Goal: Task Accomplishment & Management: Manage account settings

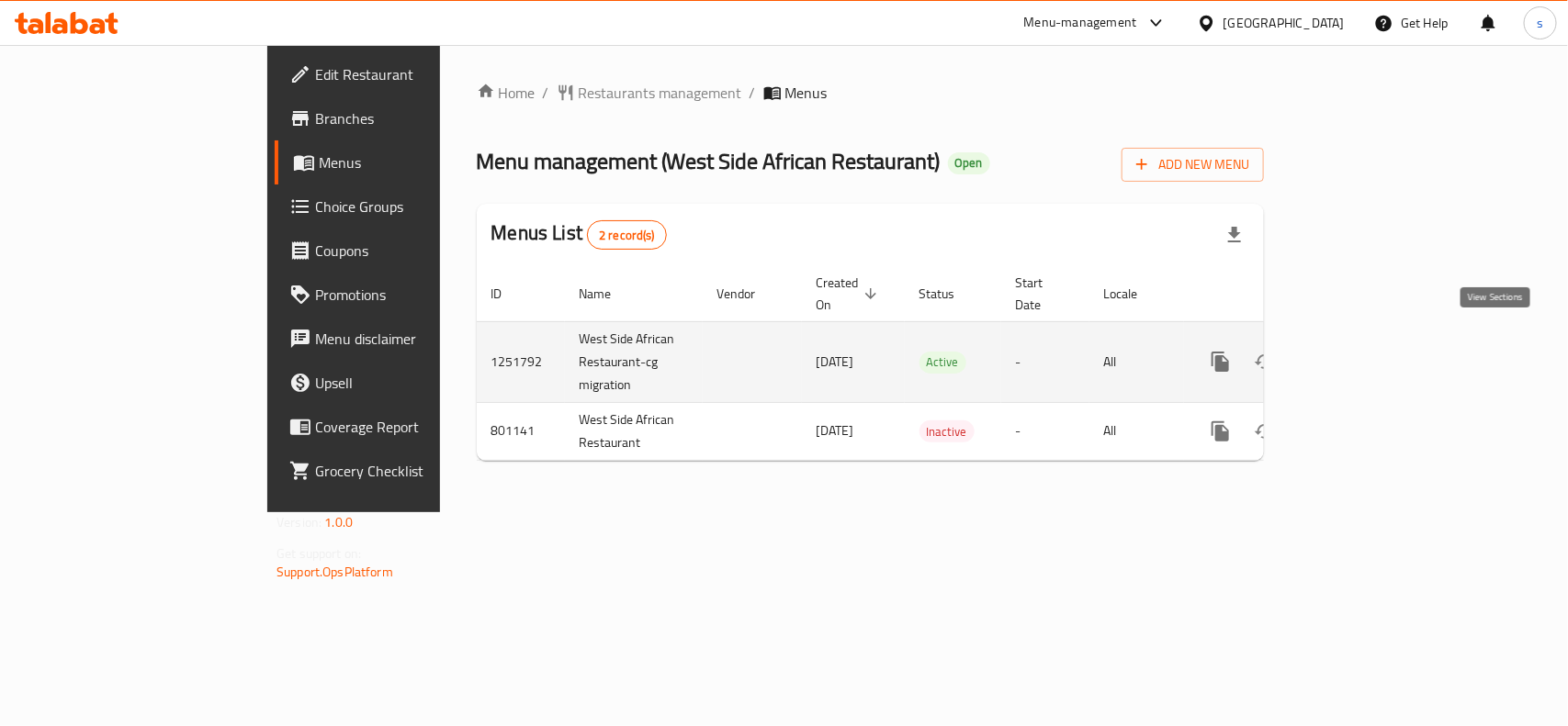
click at [1364, 350] on icon "enhanced table" at bounding box center [1353, 361] width 22 height 22
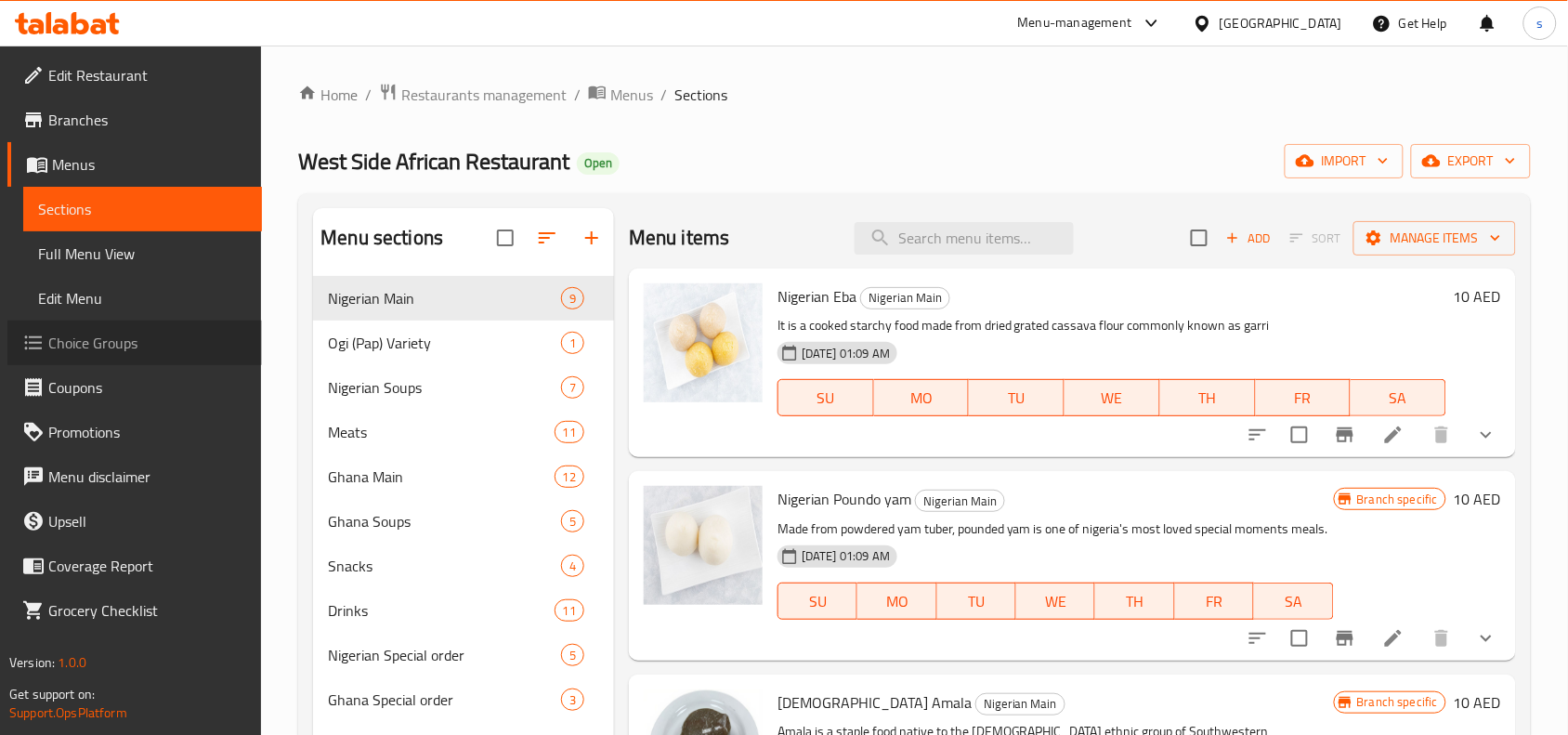
click at [114, 349] on span "Choice Groups" at bounding box center [147, 343] width 198 height 23
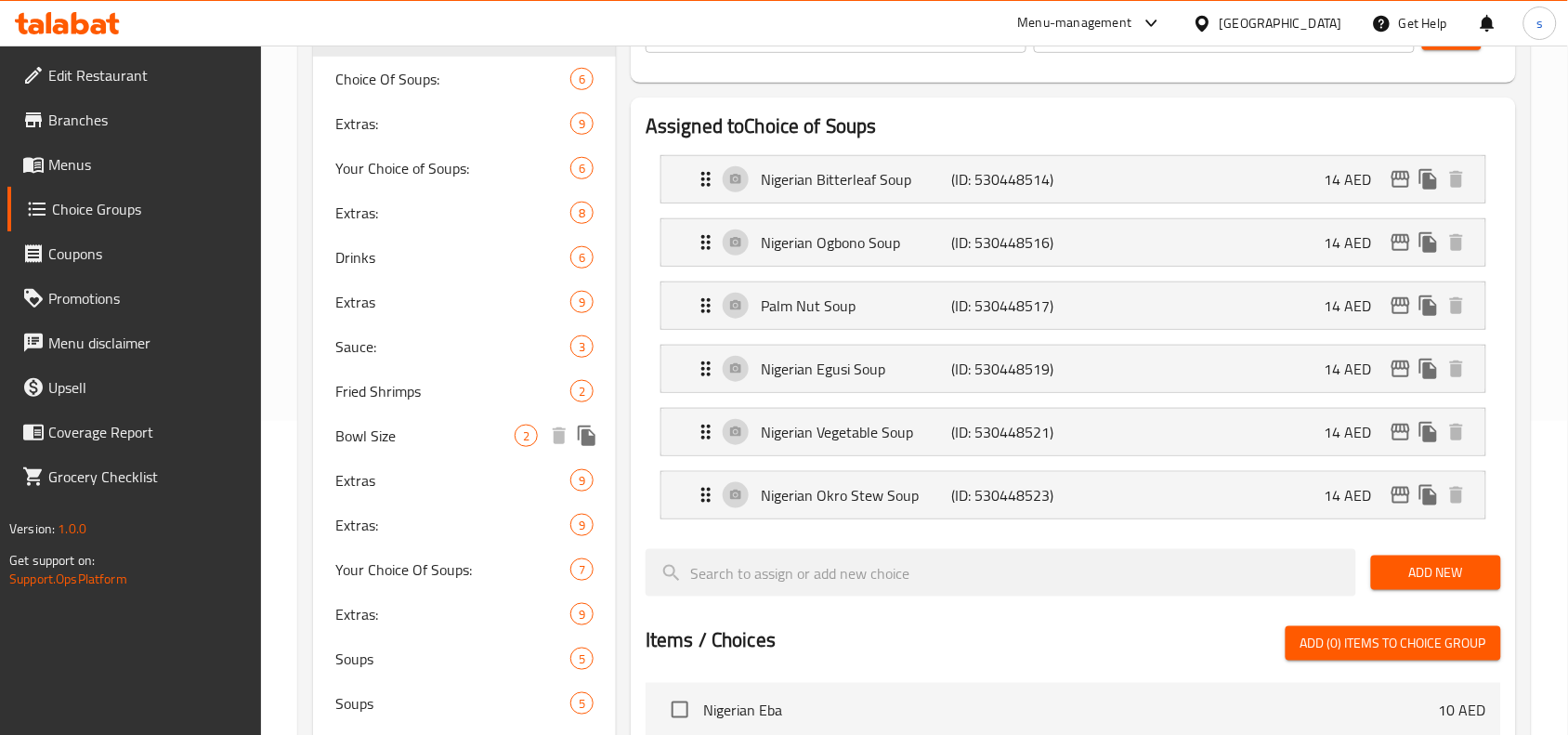
scroll to position [349, 0]
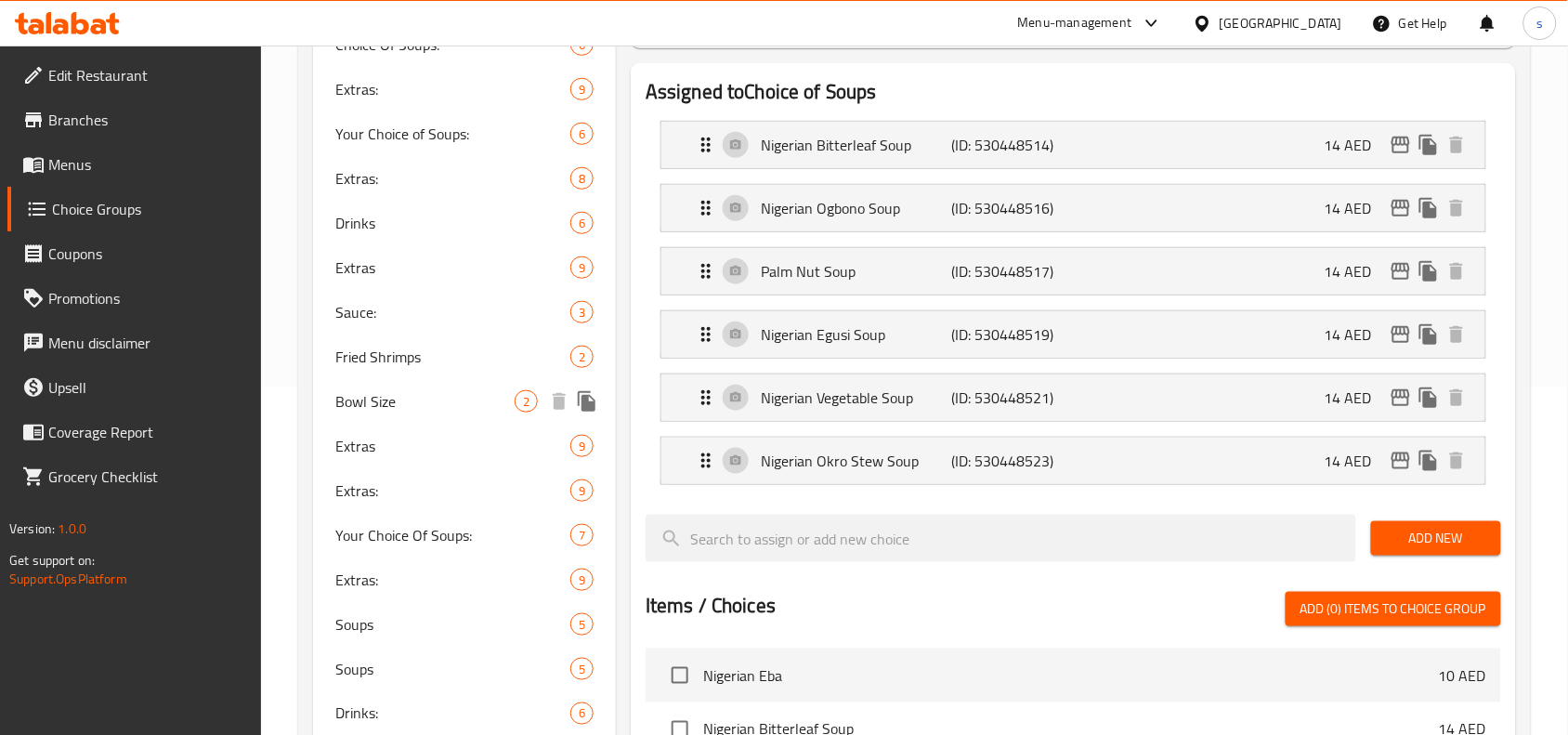
click at [370, 400] on span "Bowl Size" at bounding box center [426, 401] width 180 height 23
type input "Bowl Size"
type input "حجم الوعاء"
type input "1"
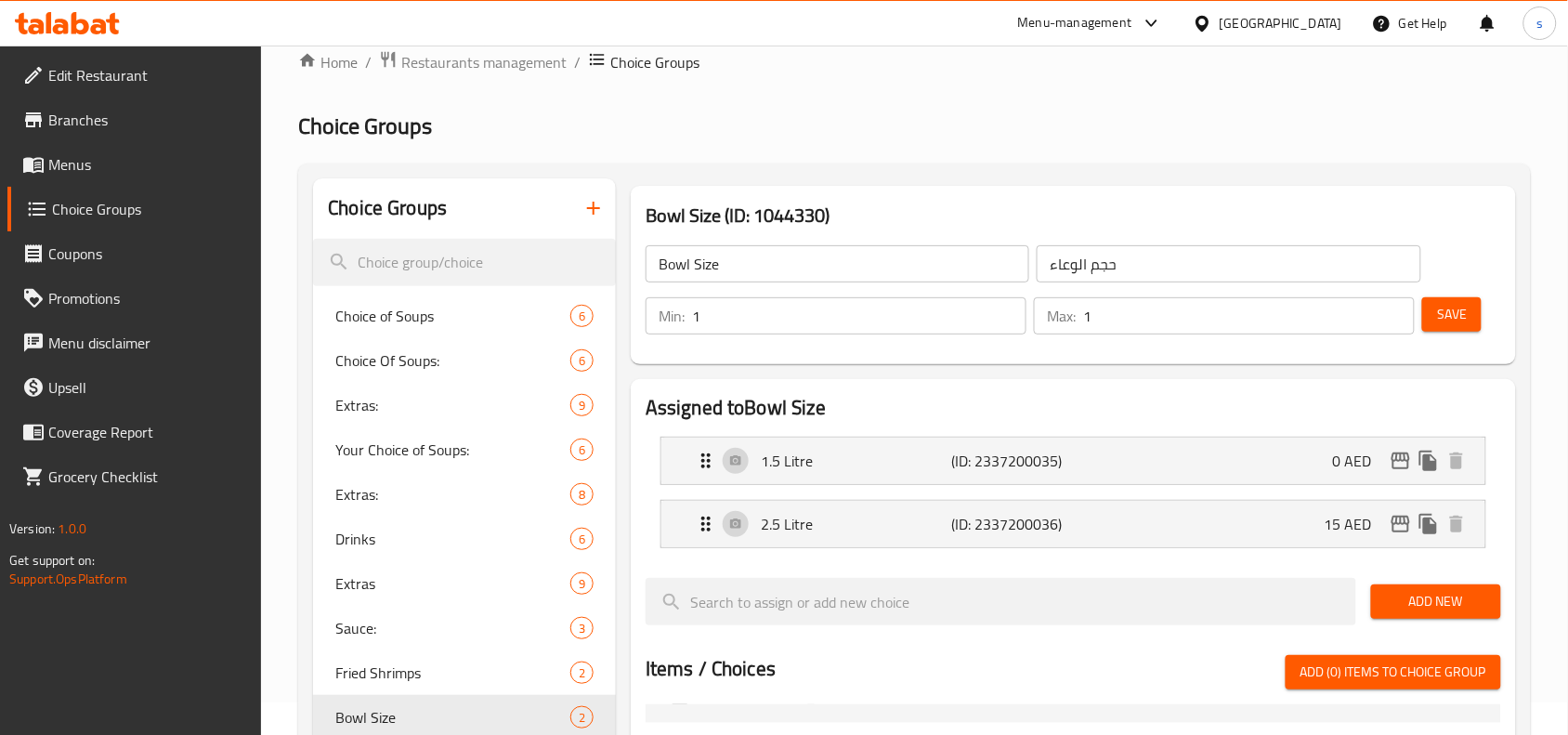
scroll to position [0, 0]
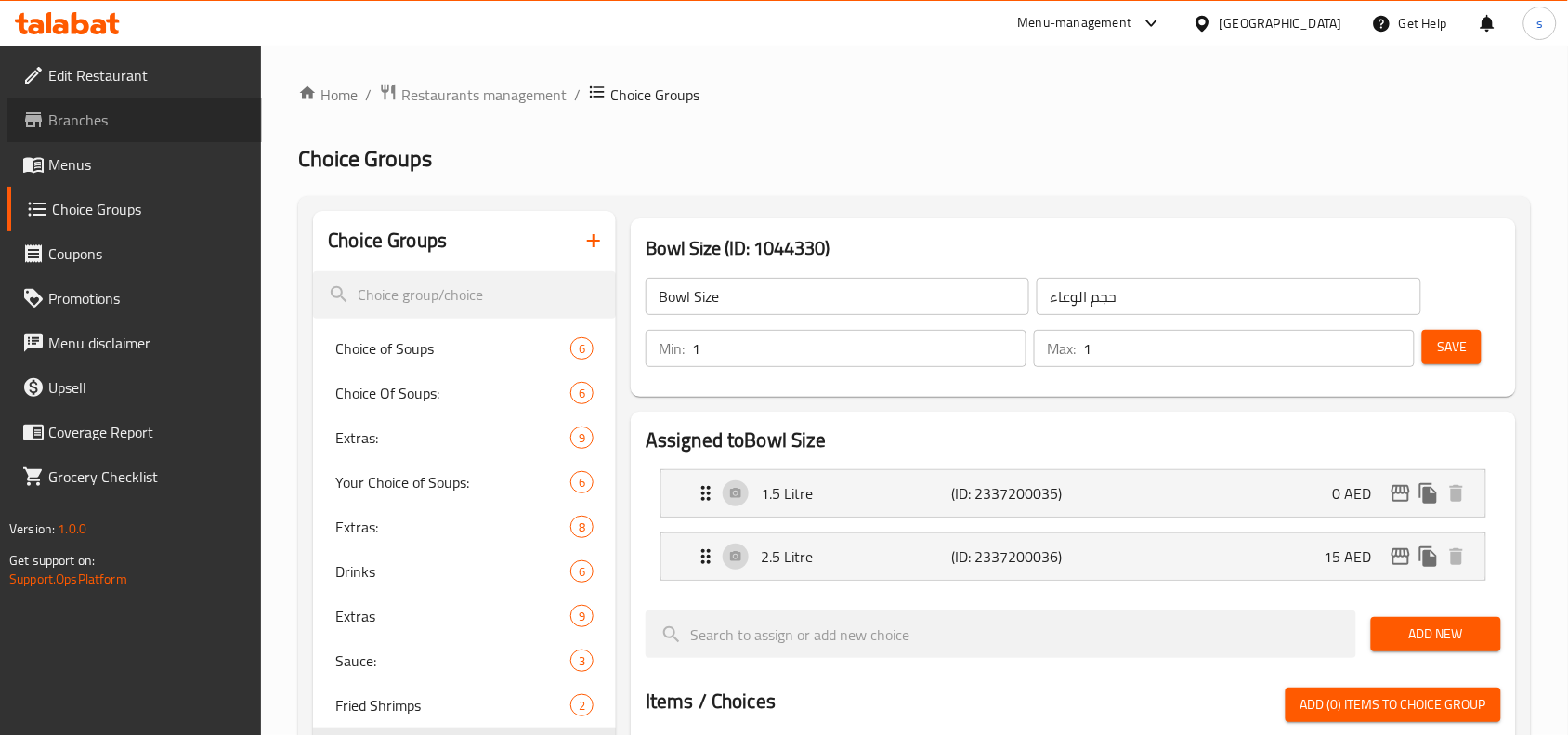
click at [67, 114] on span "Branches" at bounding box center [147, 120] width 198 height 23
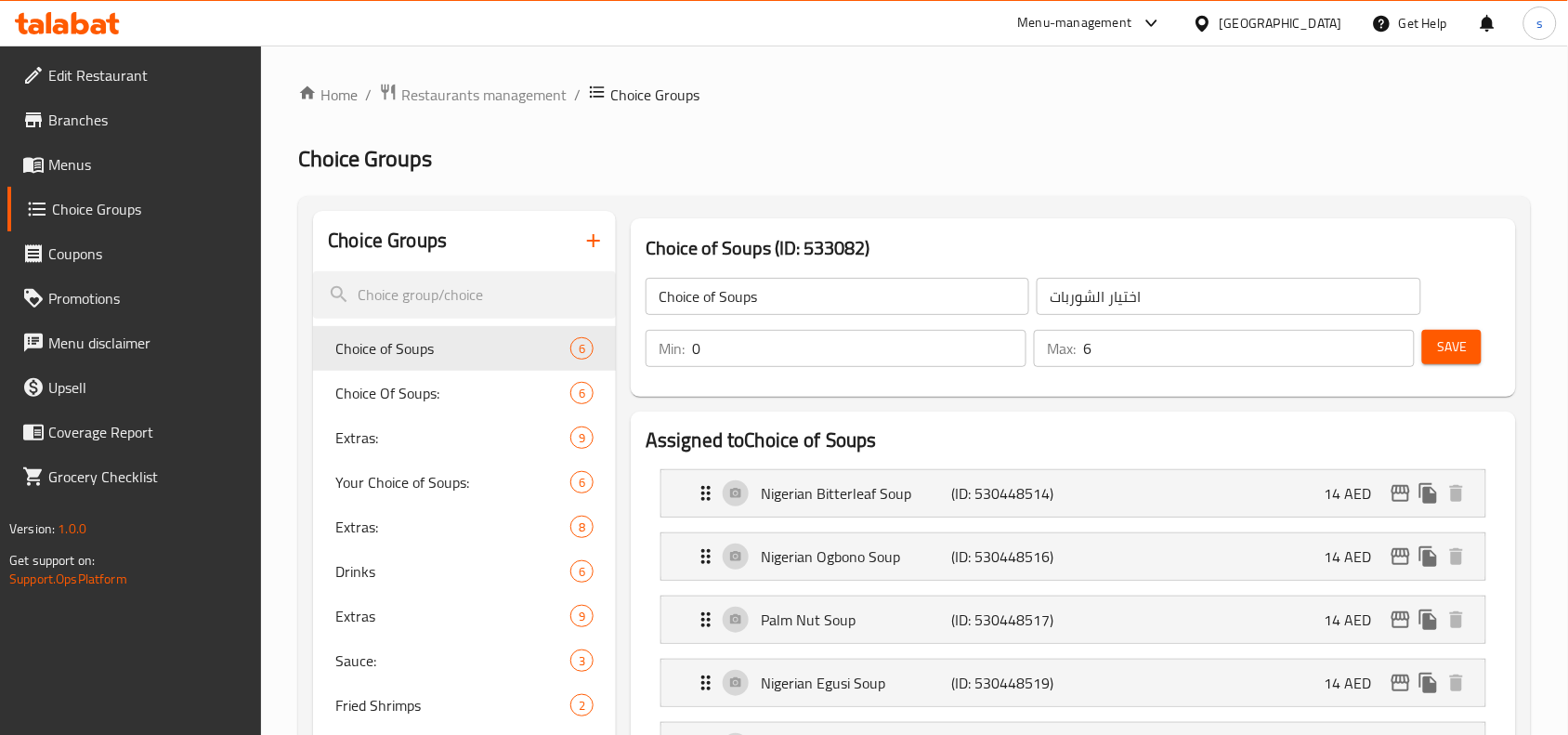
click at [1068, 9] on div "Menu-management" at bounding box center [1090, 23] width 175 height 44
click at [1068, 19] on div "Menu-management" at bounding box center [1075, 23] width 115 height 23
click at [996, 215] on div "Restaurant-Management" at bounding box center [977, 206] width 146 height 21
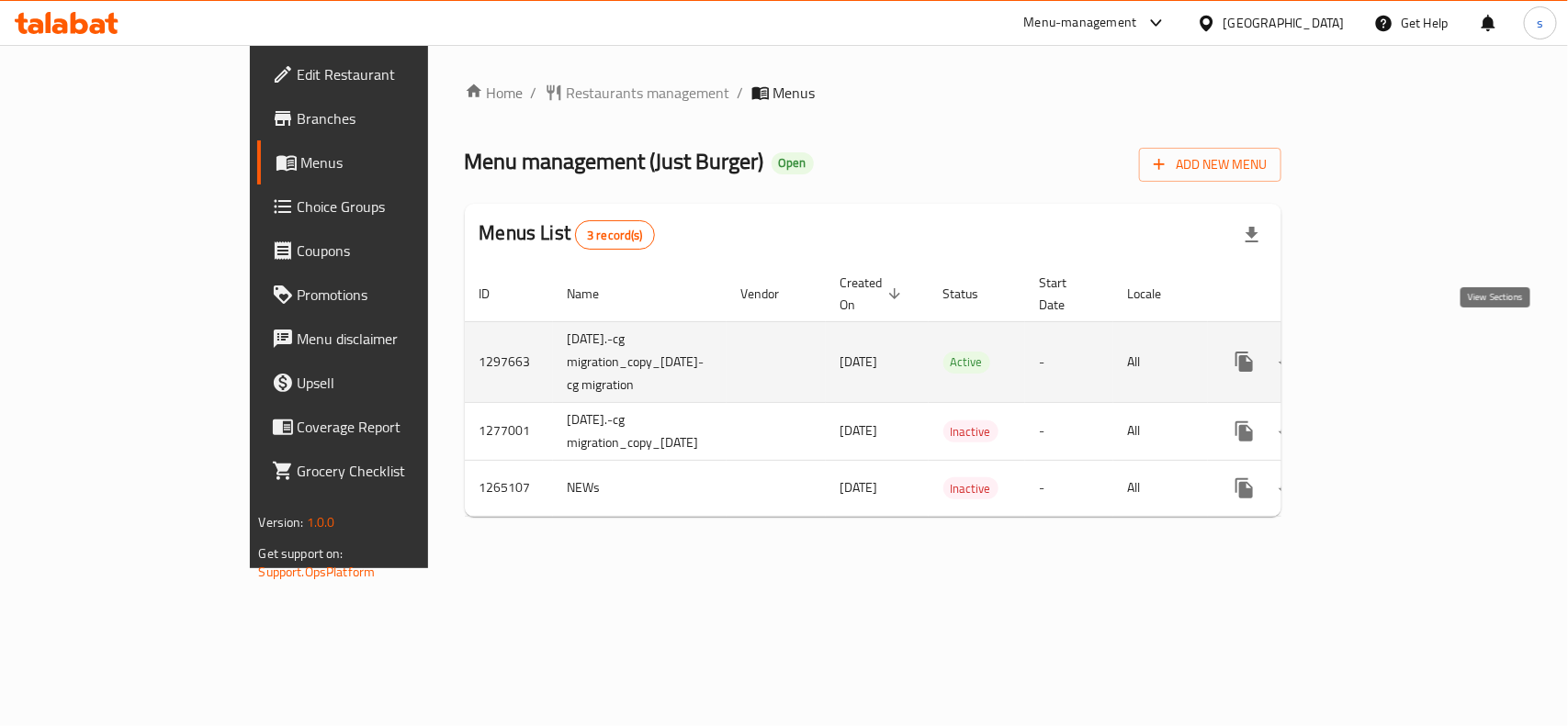
click at [1388, 350] on icon "enhanced table" at bounding box center [1377, 361] width 22 height 22
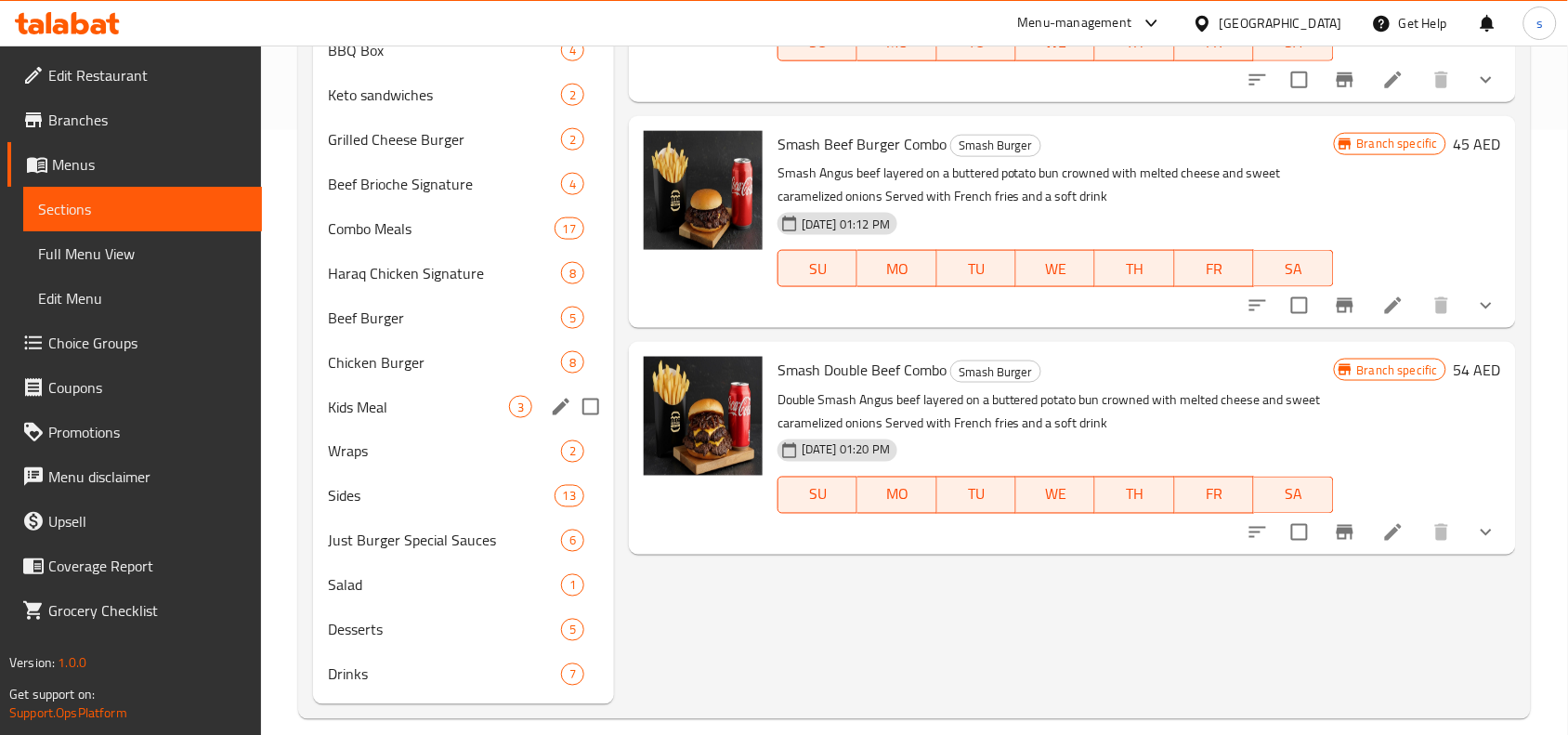
scroll to position [624, 0]
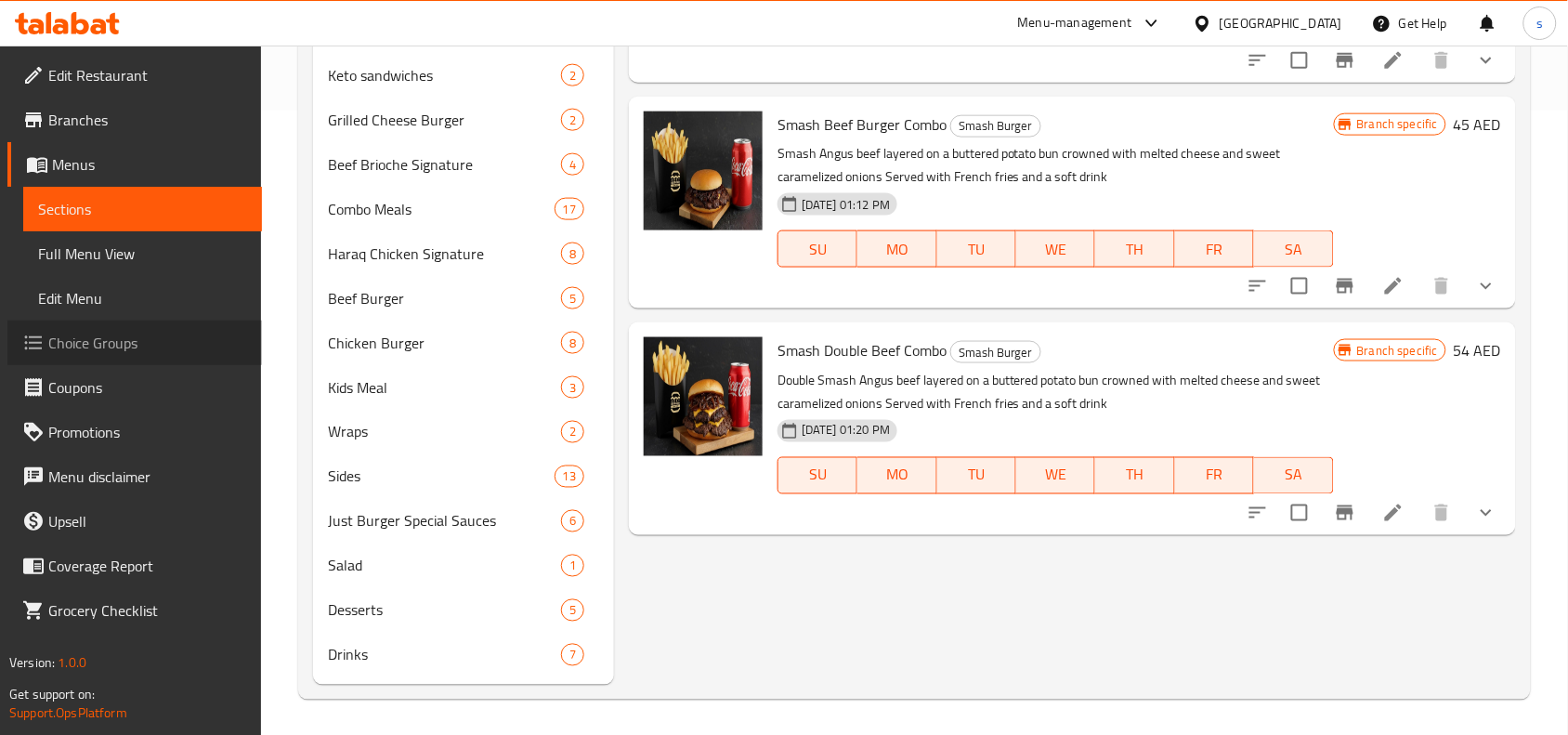
click at [99, 350] on span "Choice Groups" at bounding box center [147, 343] width 198 height 23
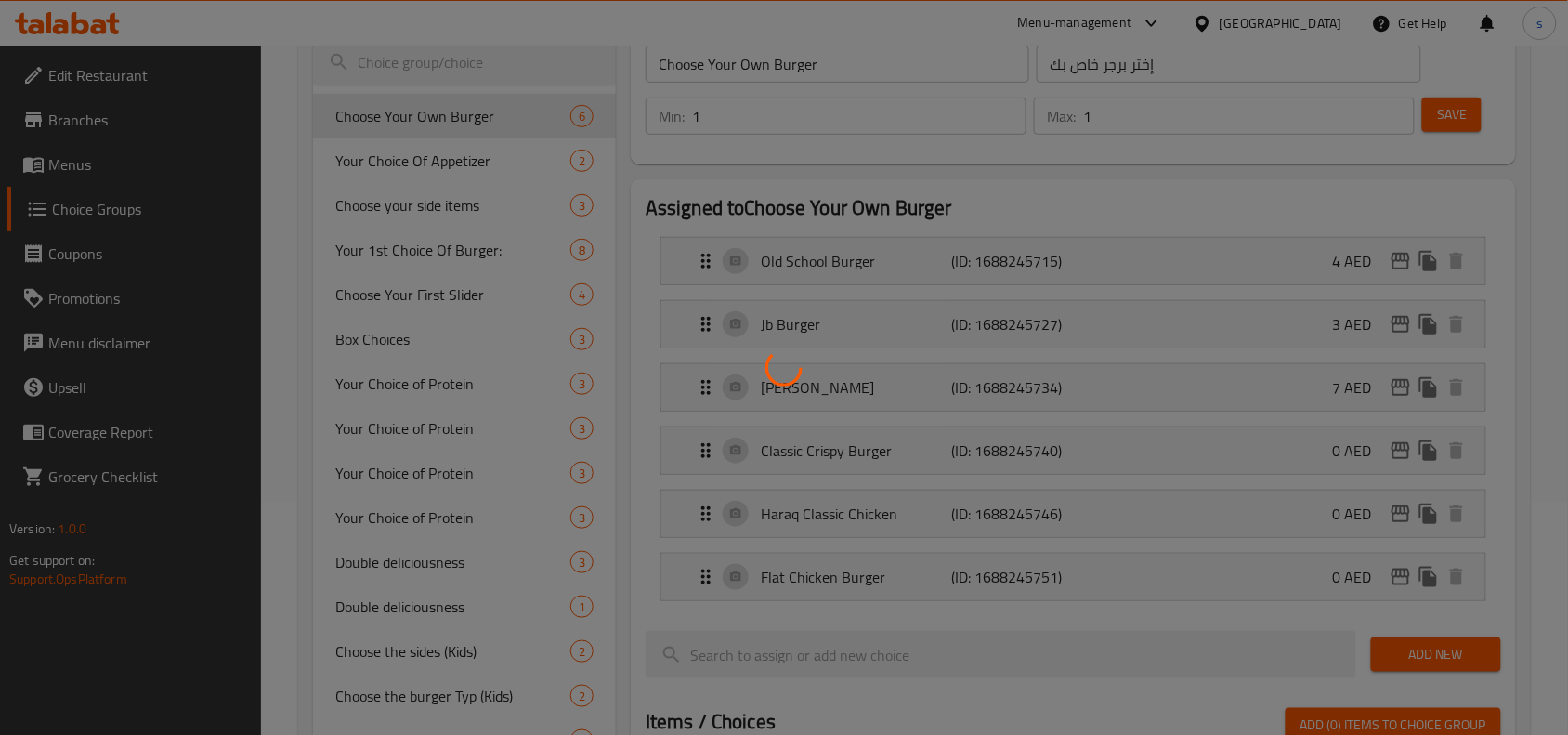
scroll to position [349, 0]
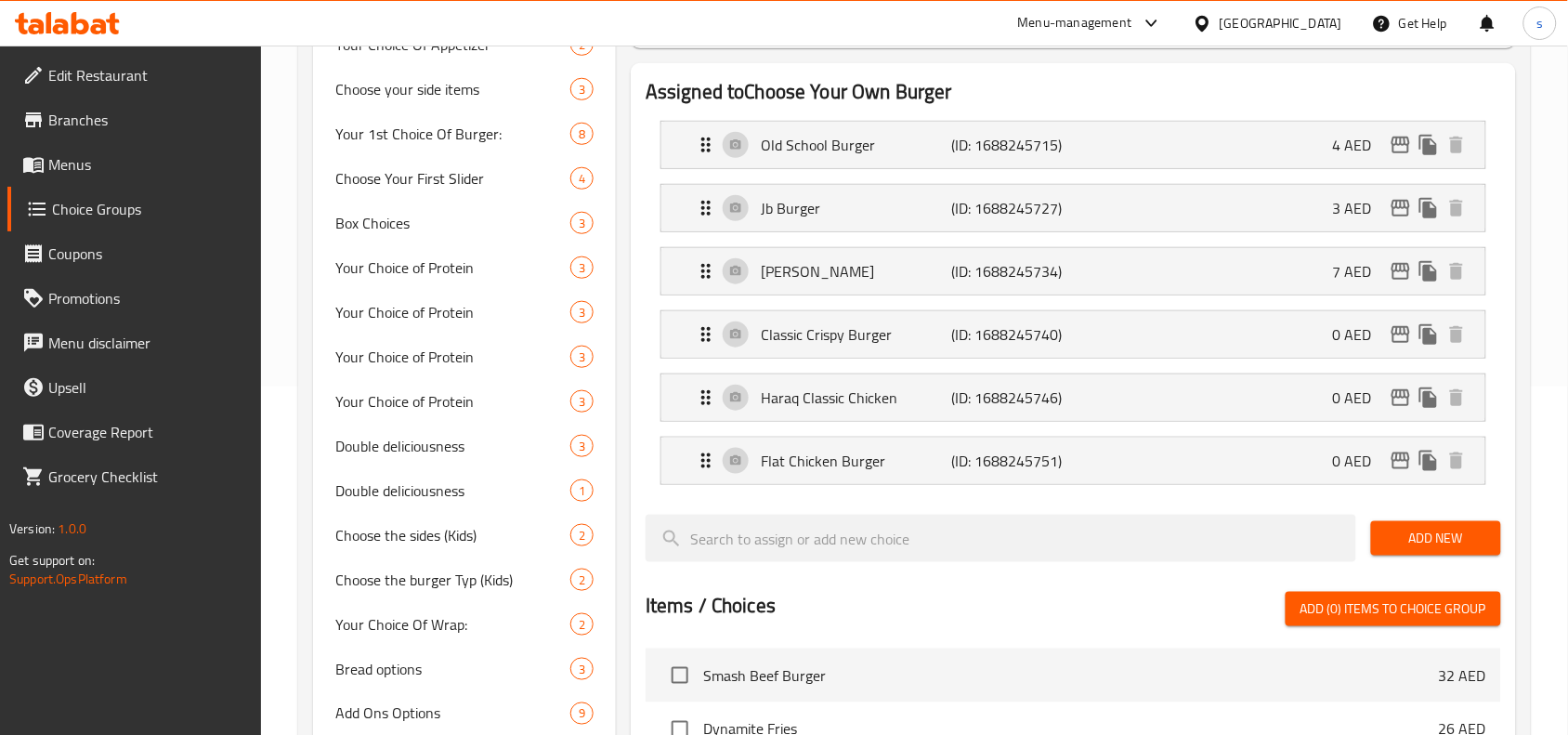
click at [455, 489] on div at bounding box center [784, 368] width 1568 height 735
click at [411, 448] on span "Double deliciousness" at bounding box center [426, 446] width 180 height 23
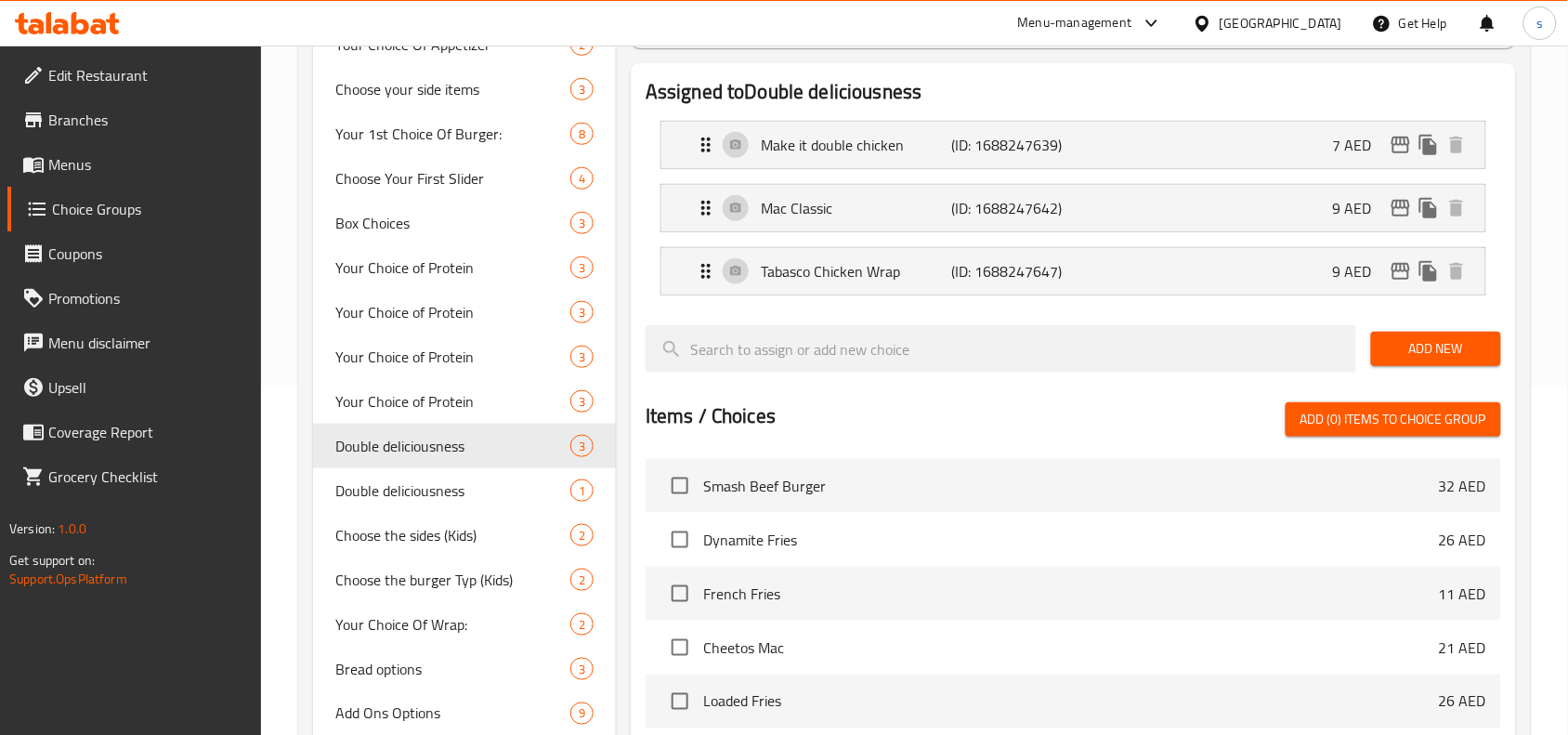
type input "Double deliciousness"
type input "لذة دبل"
type input "0"
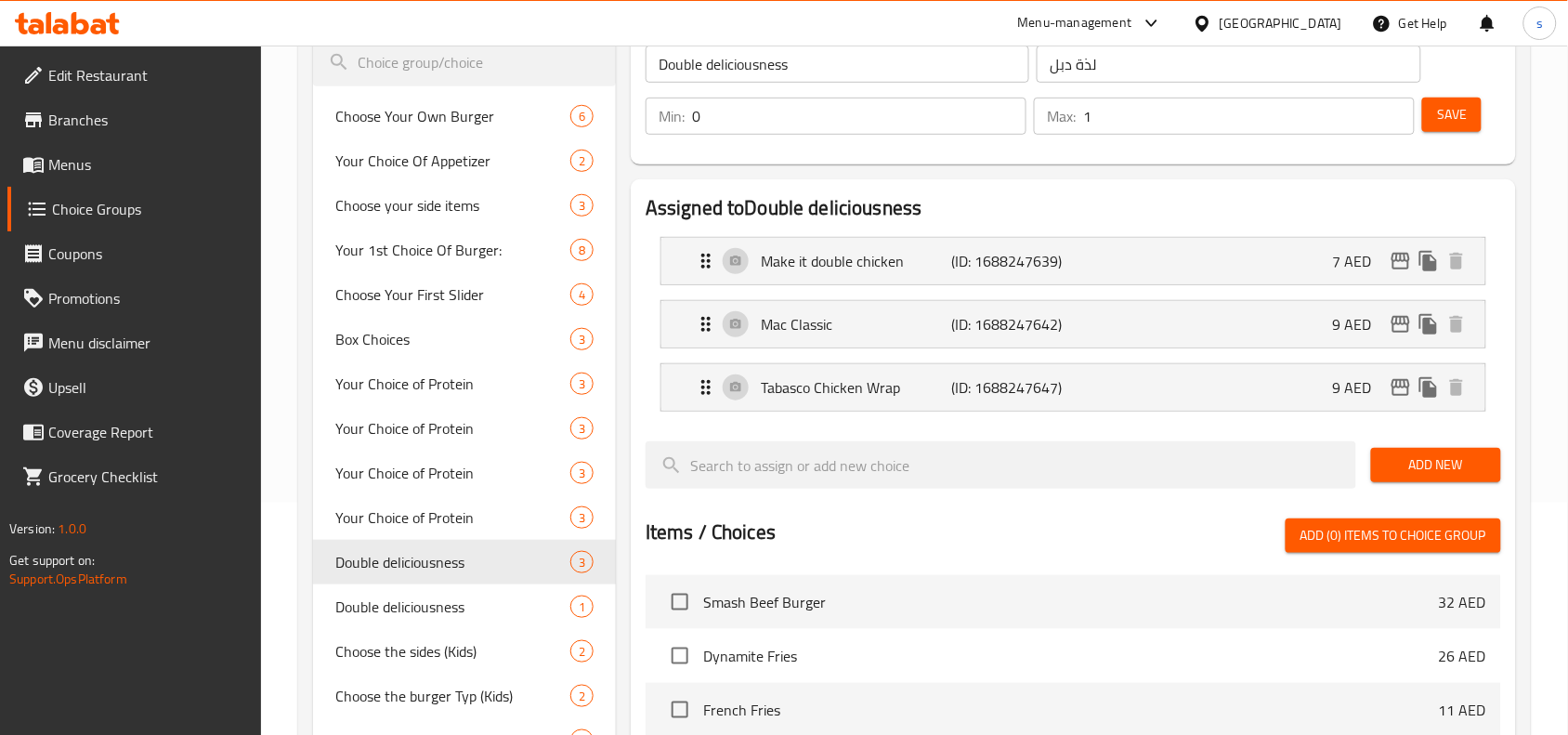
scroll to position [0, 0]
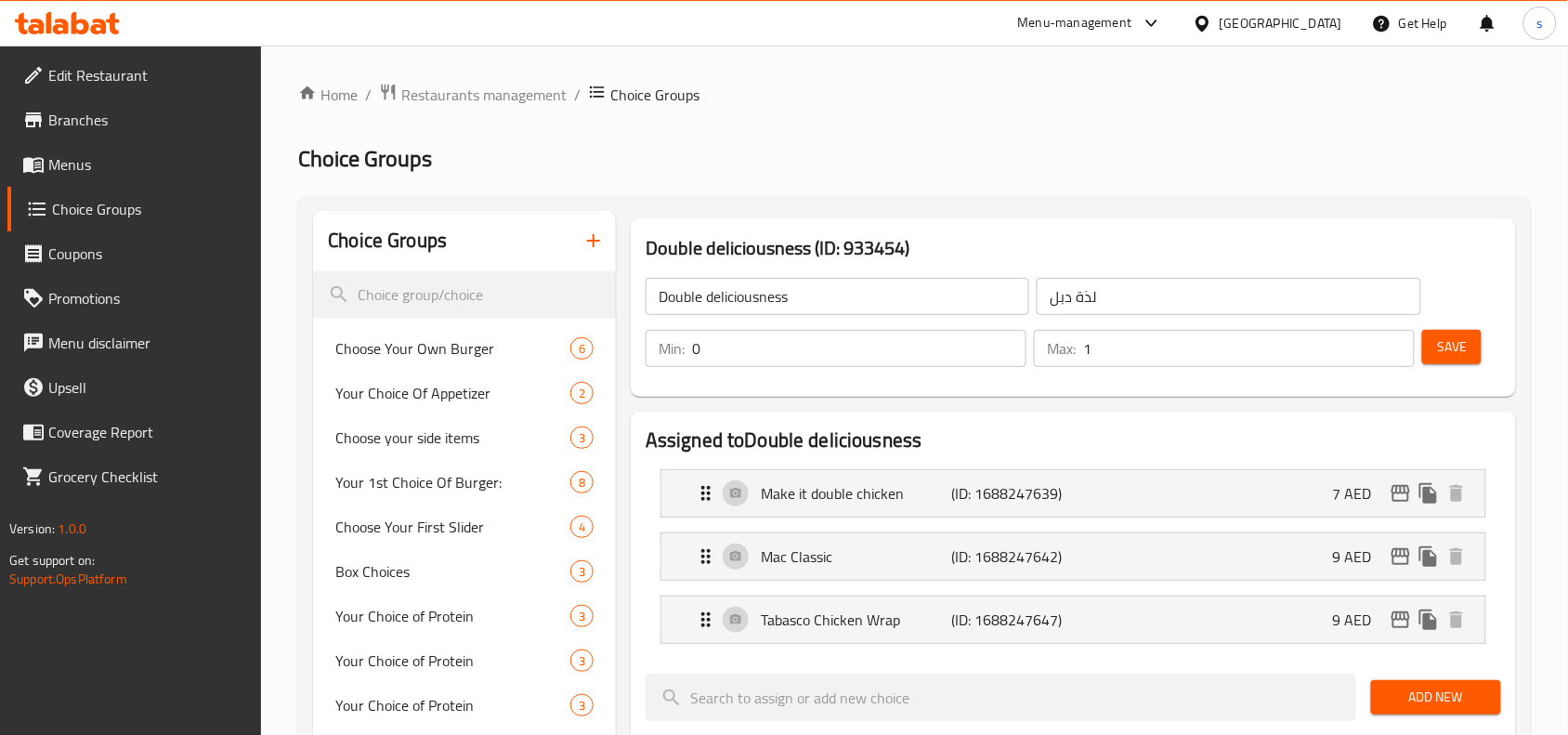
click at [927, 155] on h2 "Choice Groups" at bounding box center [914, 159] width 1233 height 30
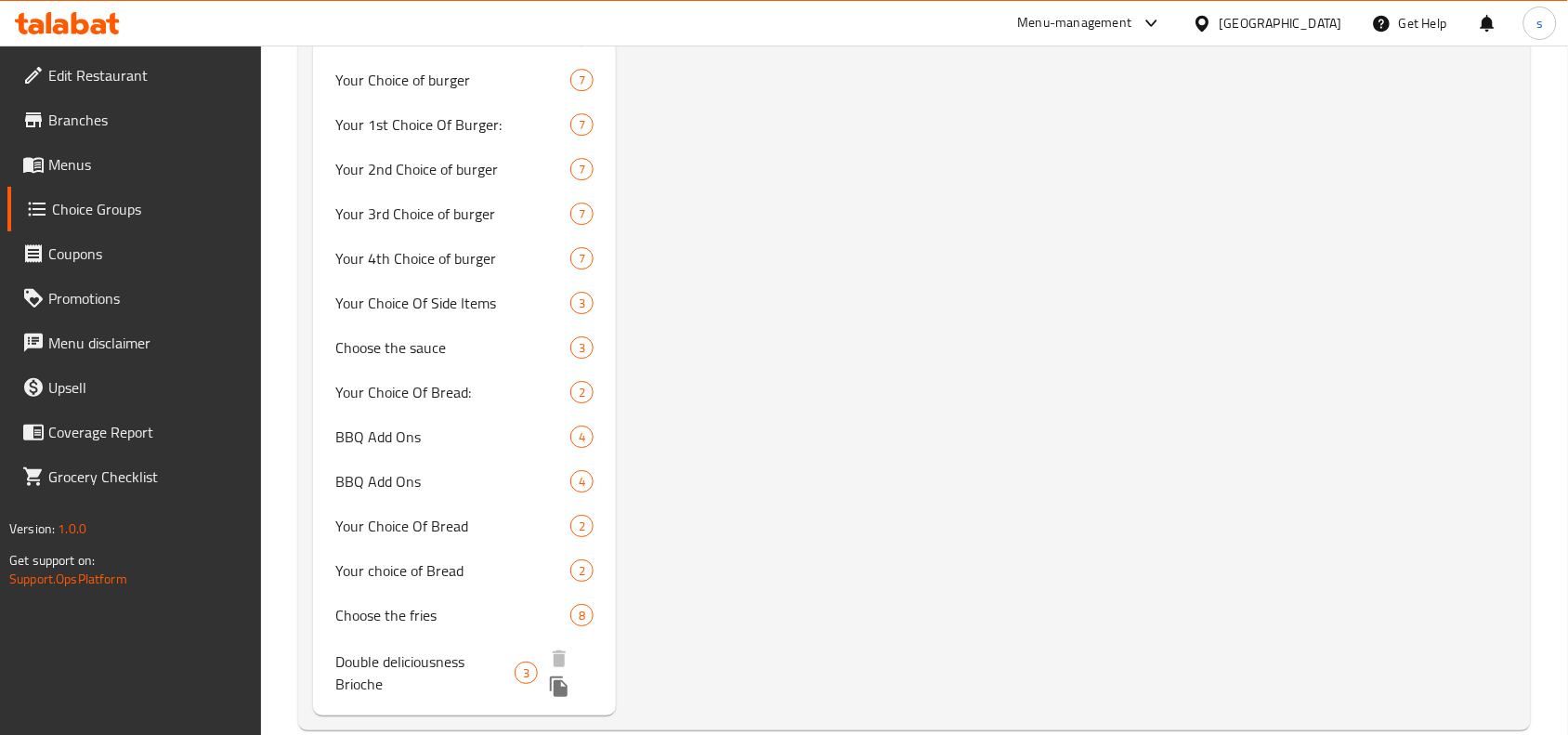
scroll to position [3818, 0]
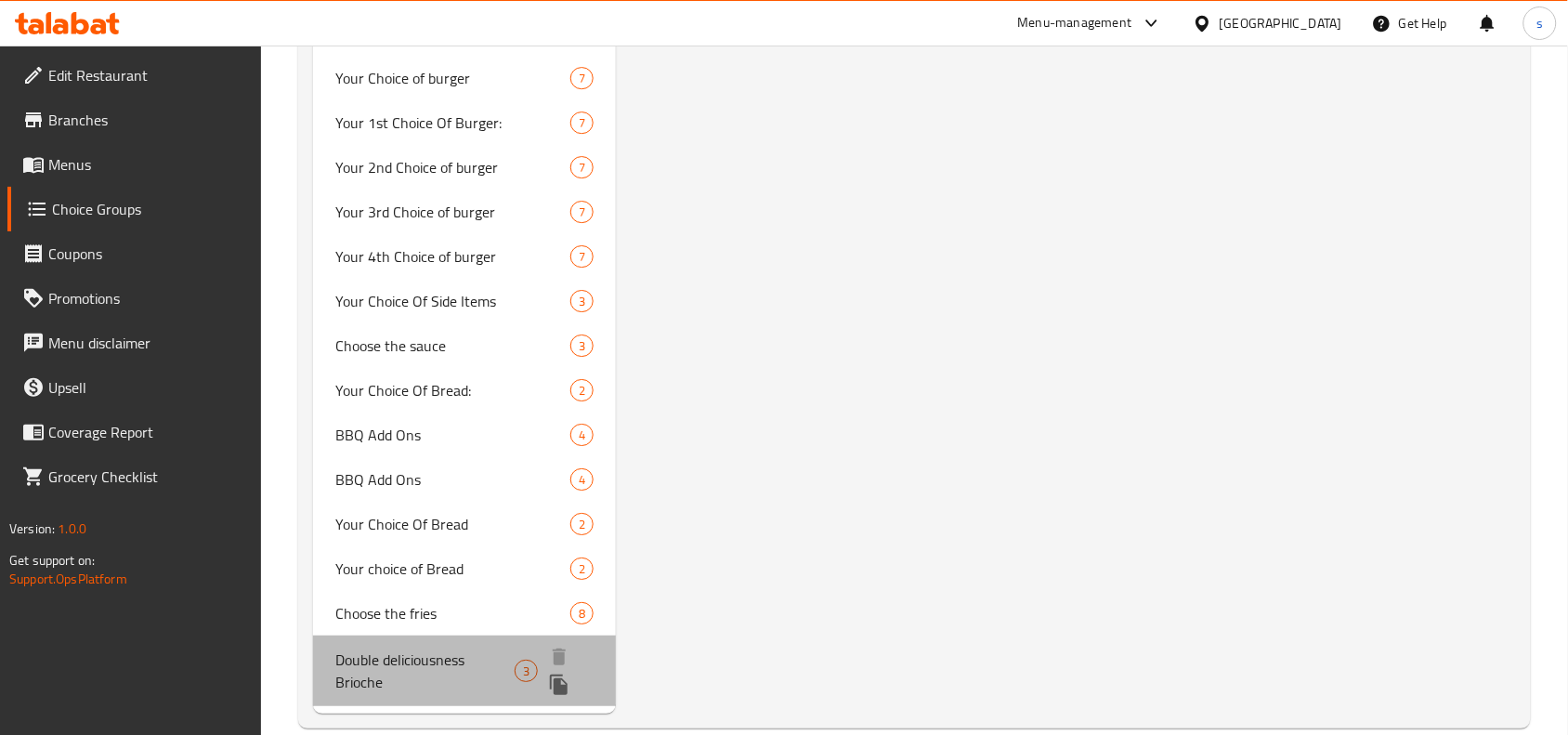
click at [476, 649] on span "Double deliciousness Brioche" at bounding box center [426, 671] width 180 height 44
type input "Double deliciousness Brioche"
type input "لذة دبل بريوش"
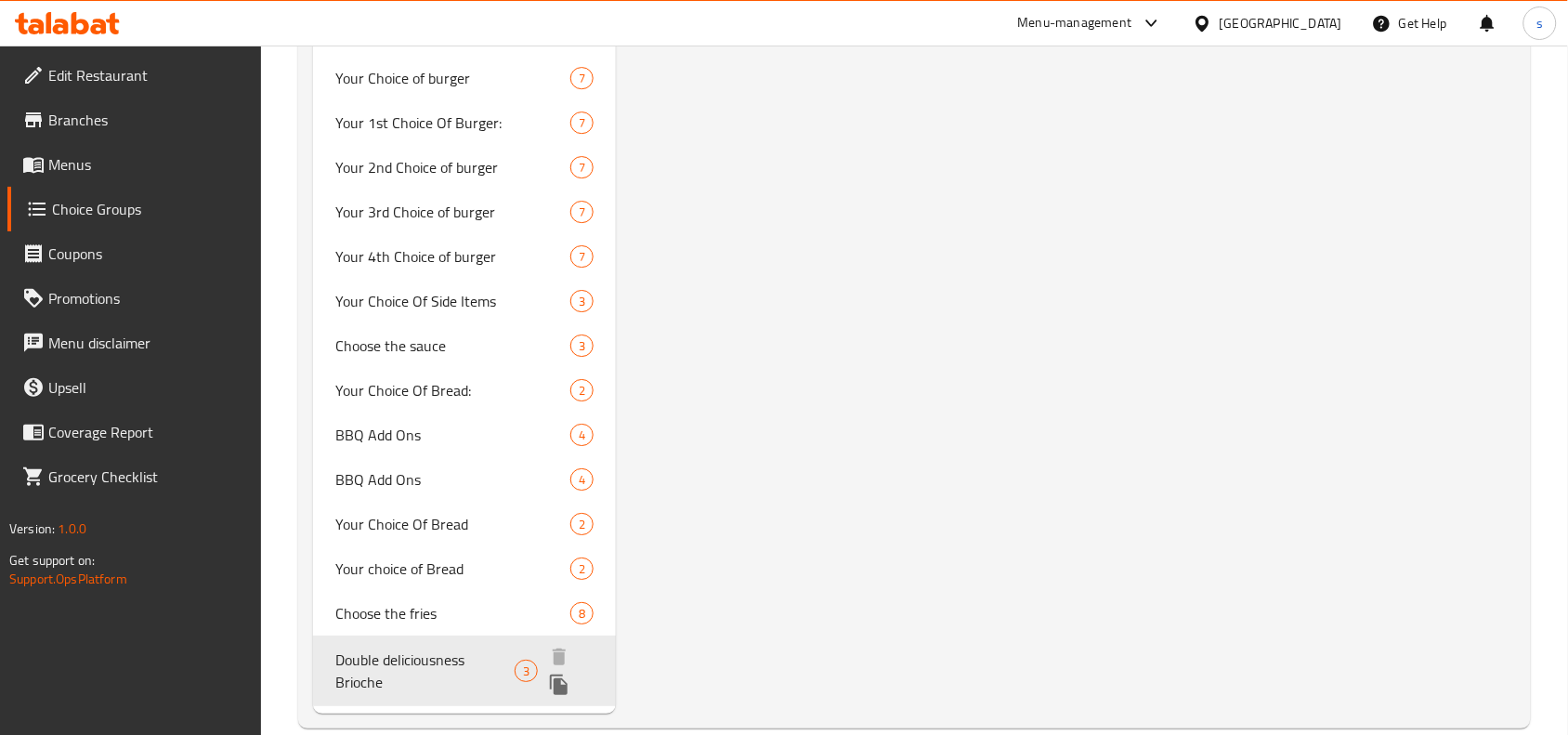
click at [374, 649] on span "Double deliciousness Brioche" at bounding box center [426, 671] width 180 height 44
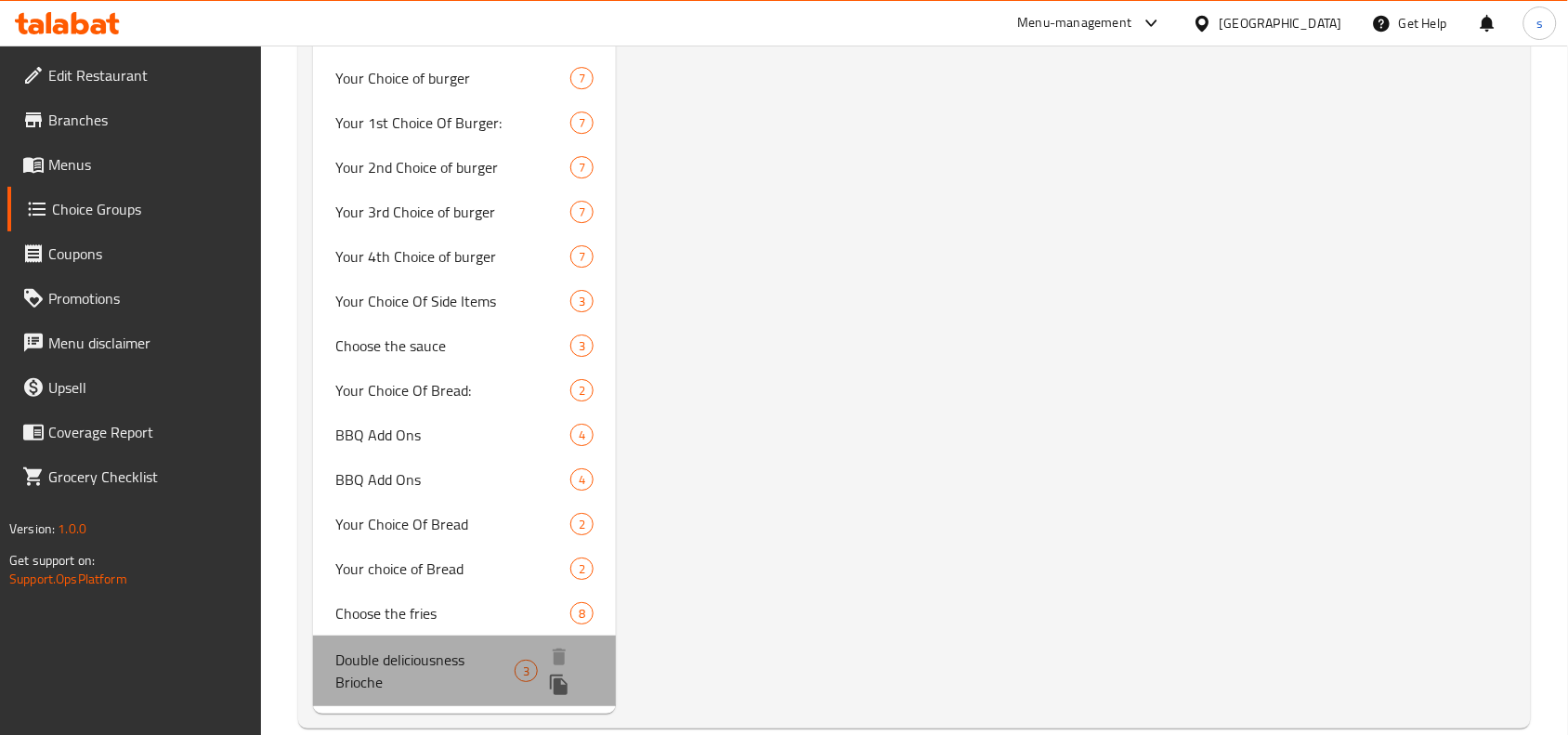
click at [426, 654] on span "Double deliciousness Brioche" at bounding box center [426, 671] width 180 height 44
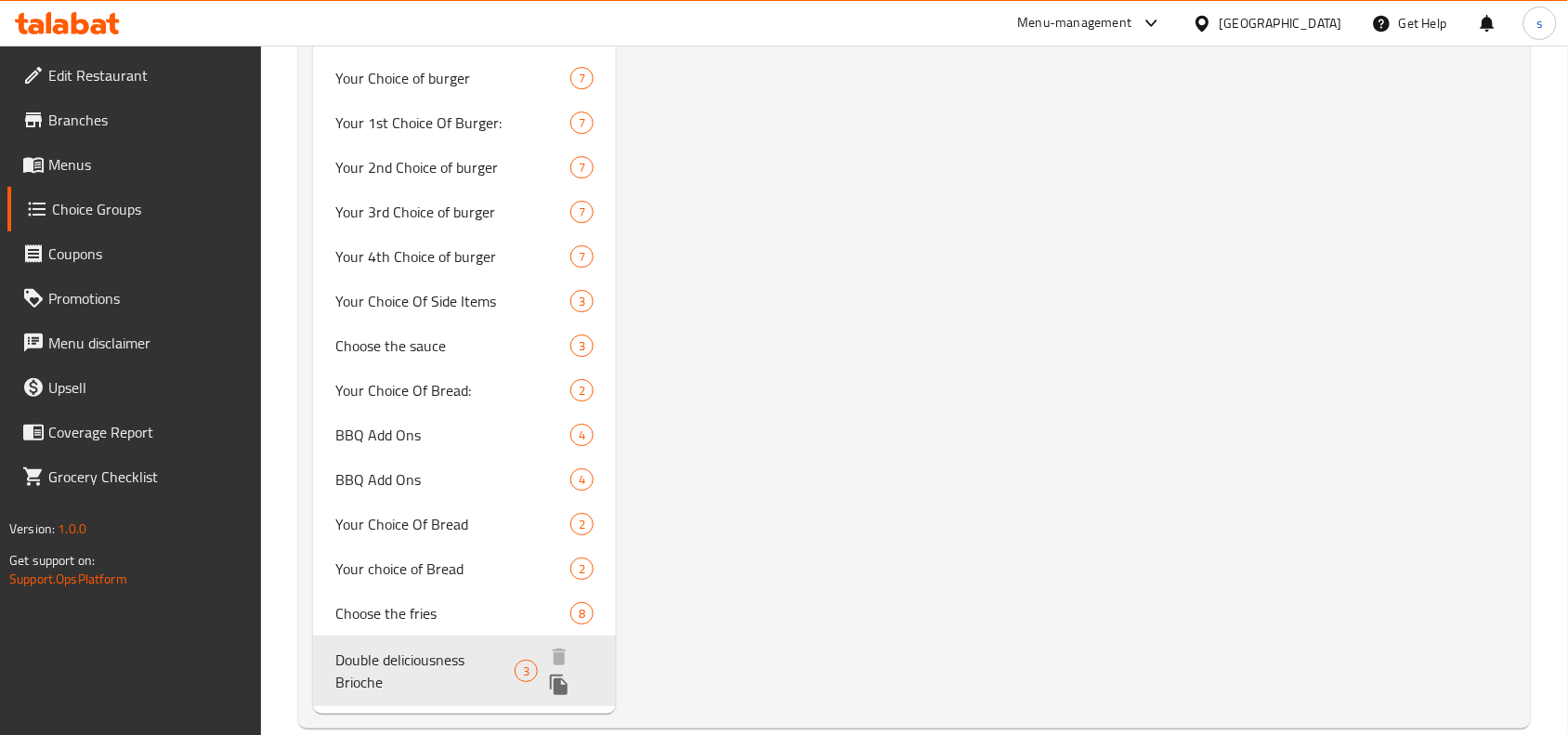
click at [398, 658] on span "Double deliciousness Brioche" at bounding box center [426, 671] width 180 height 44
click at [496, 656] on span "Double deliciousness Brioche" at bounding box center [426, 671] width 180 height 44
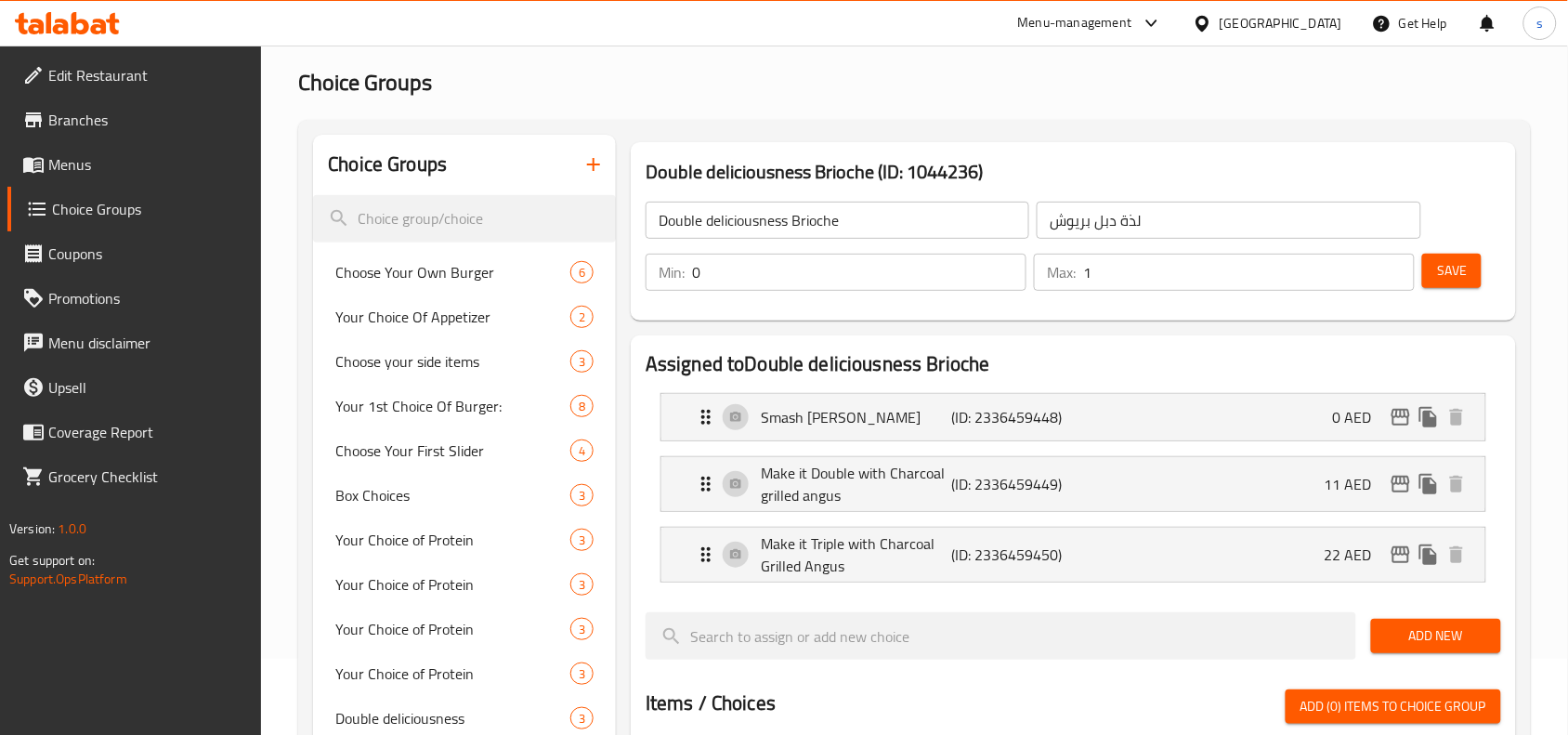
scroll to position [117, 0]
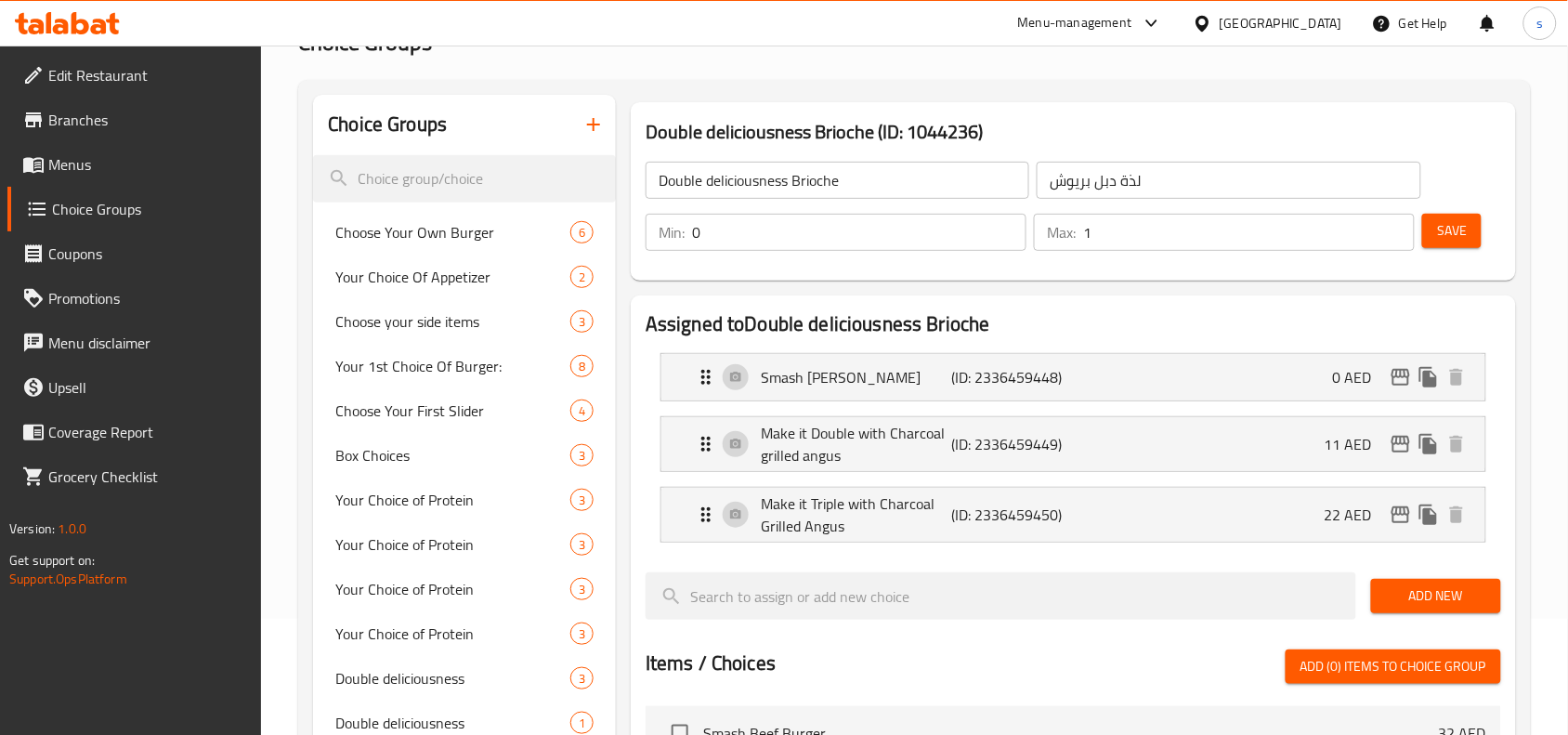
click at [91, 119] on span "Branches" at bounding box center [147, 120] width 198 height 23
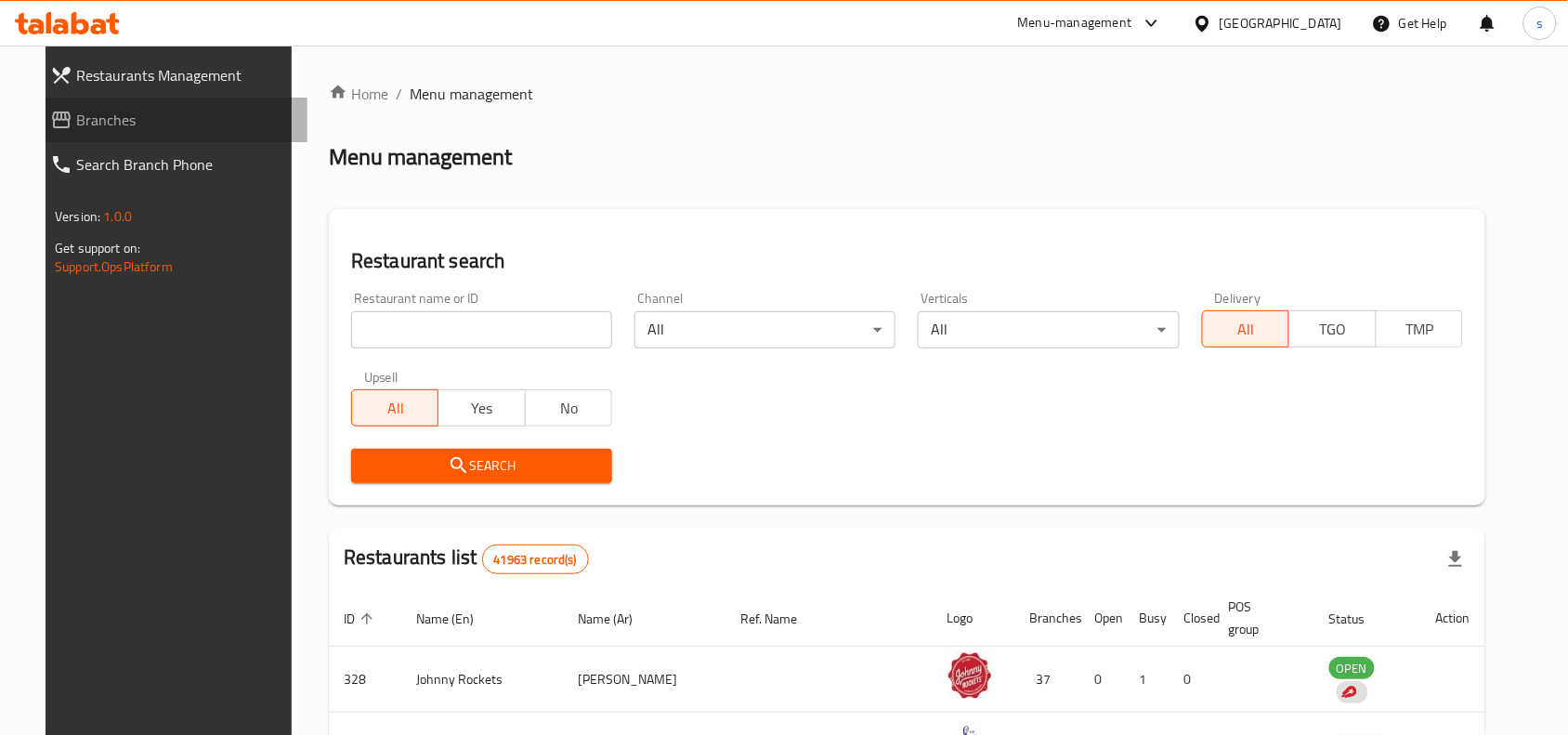
click at [76, 121] on span "Branches" at bounding box center [184, 120] width 216 height 23
